Goal: Find specific page/section: Find specific page/section

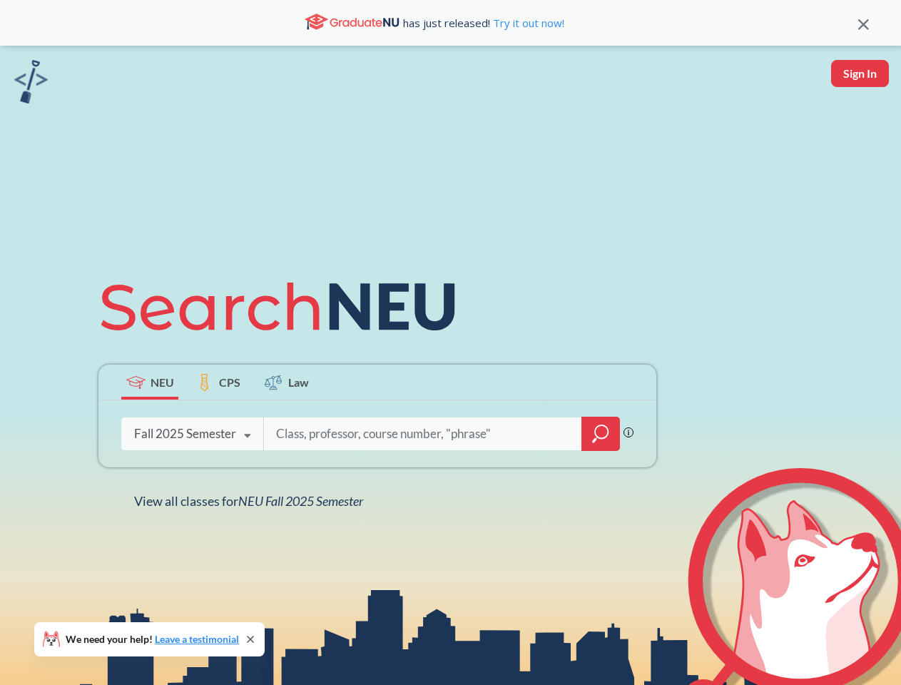
click at [450, 342] on icon at bounding box center [284, 307] width 372 height 80
click at [863, 23] on icon at bounding box center [863, 24] width 11 height 11
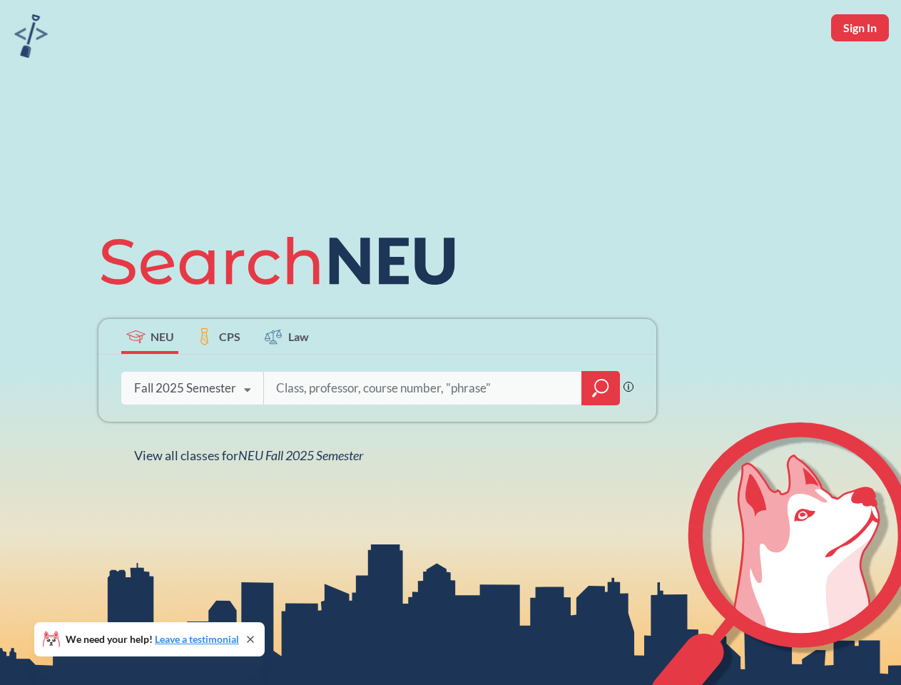
click at [859, 73] on div "NEU CPS Law Phrase search guarantees the exact search appears in the results. E…" at bounding box center [450, 342] width 901 height 685
click at [150, 382] on div "Fall 2025 Semester" at bounding box center [185, 388] width 102 height 16
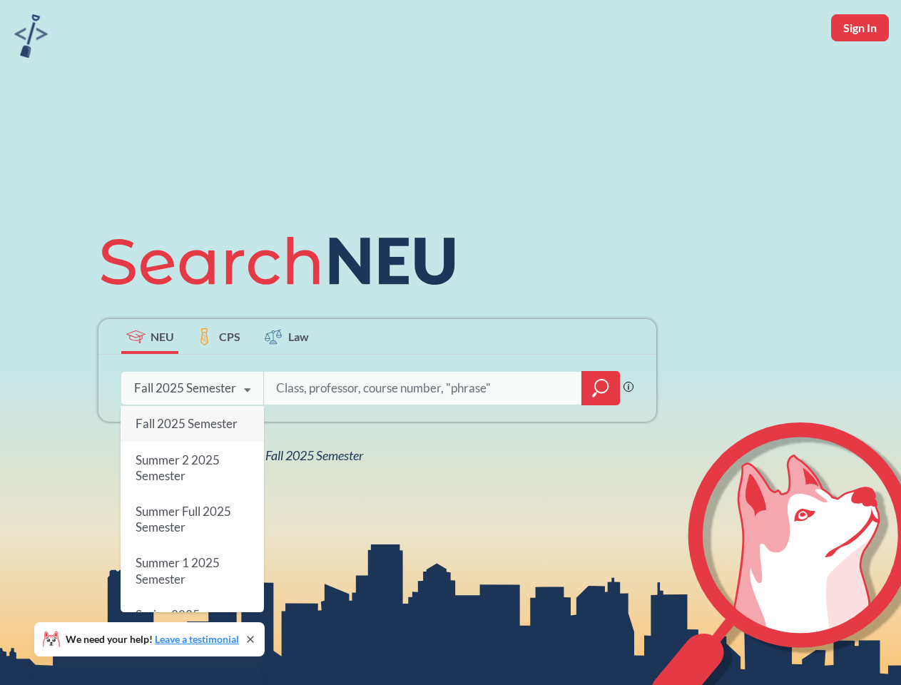
click at [218, 382] on div "Fall 2025 Semester" at bounding box center [185, 388] width 102 height 16
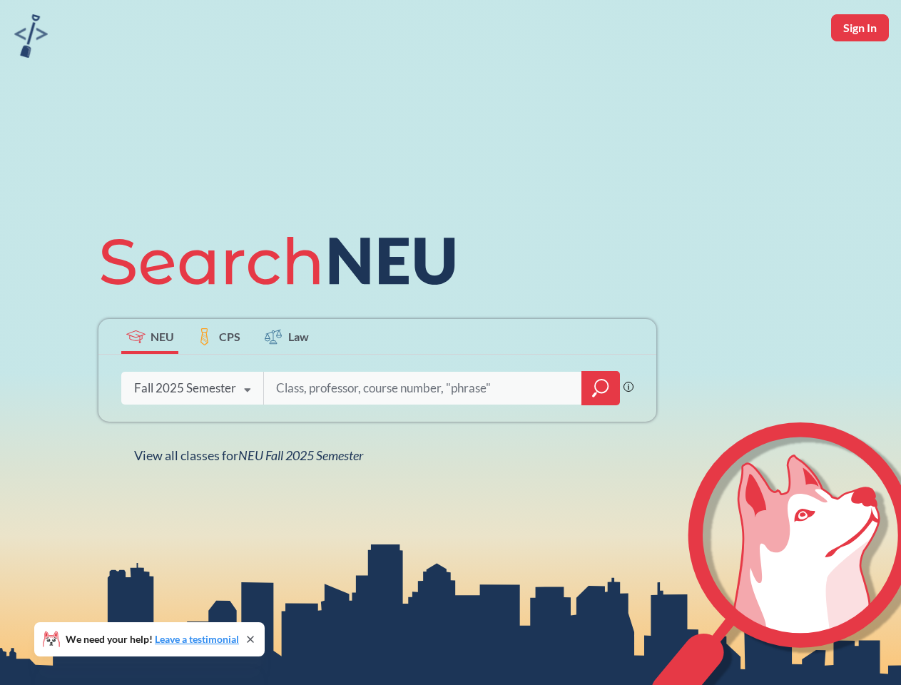
click at [287, 382] on input "search" at bounding box center [423, 388] width 297 height 30
click at [601, 434] on div "NEU CPS Law Phrase search guarantees the exact search appears in the results. E…" at bounding box center [377, 342] width 575 height 242
click at [192, 434] on div "NEU CPS Law Phrase search guarantees the exact search appears in the results. E…" at bounding box center [377, 342] width 575 height 242
click at [247, 436] on div "NEU CPS Law Phrase search guarantees the exact search appears in the results. E…" at bounding box center [377, 342] width 575 height 242
click at [252, 501] on div "NEU CPS Law Phrase search guarantees the exact search appears in the results. E…" at bounding box center [450, 342] width 901 height 685
